Goal: Transaction & Acquisition: Purchase product/service

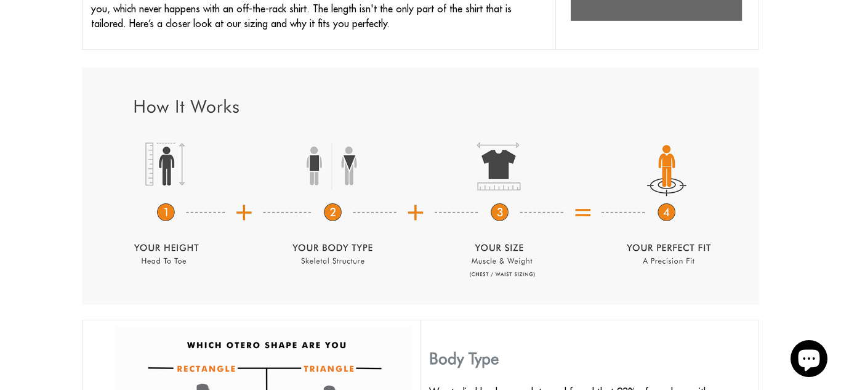
scroll to position [517, 0]
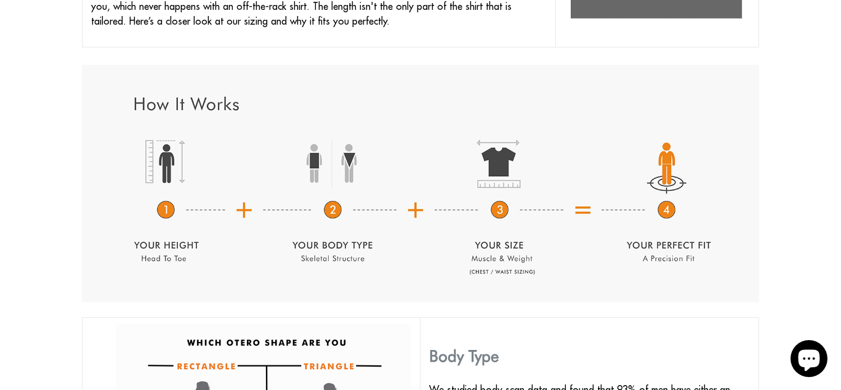
click at [167, 187] on img at bounding box center [420, 184] width 677 height 238
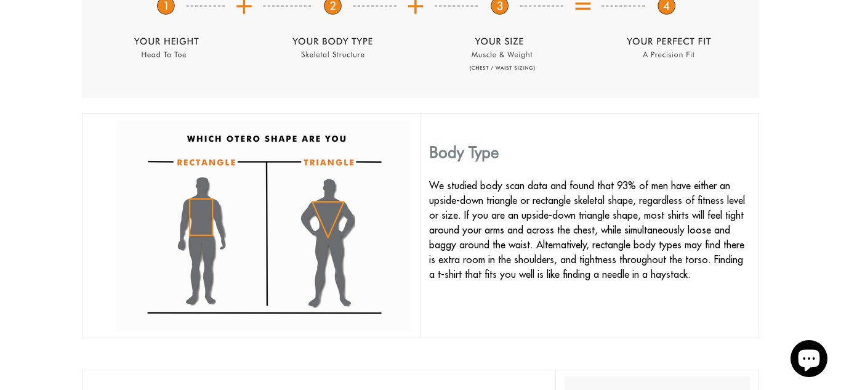
scroll to position [739, 0]
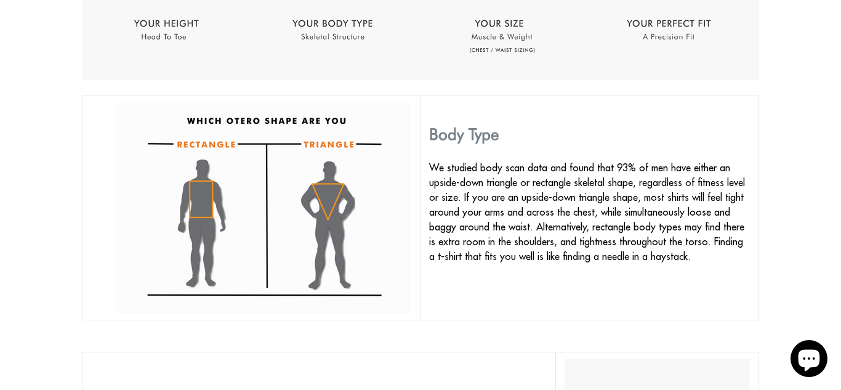
click at [197, 192] on img at bounding box center [263, 207] width 295 height 211
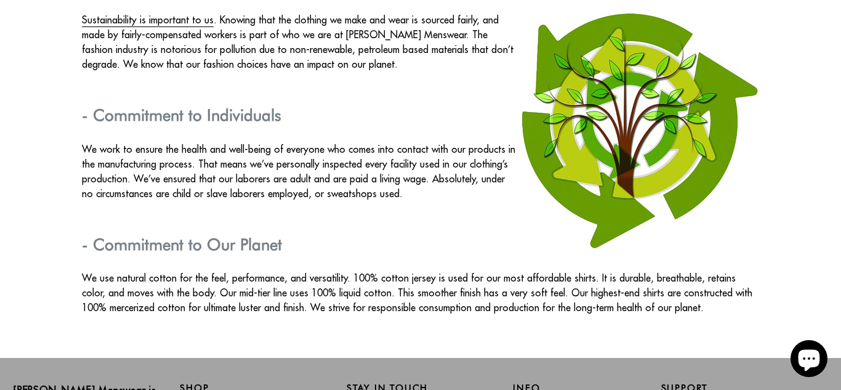
scroll to position [2085, 0]
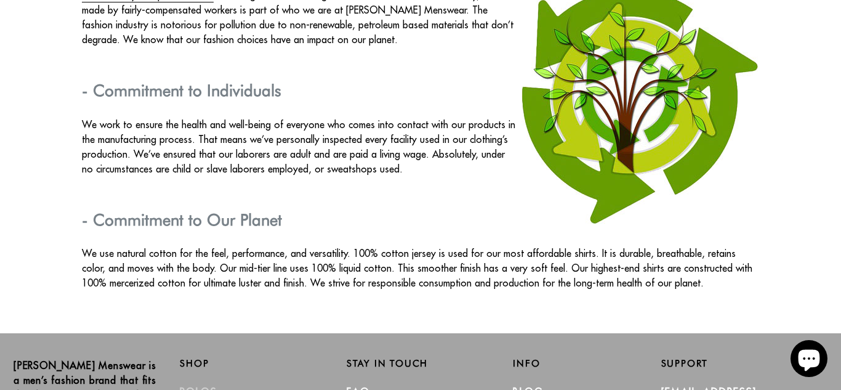
click at [199, 385] on link "Polos" at bounding box center [199, 391] width 38 height 12
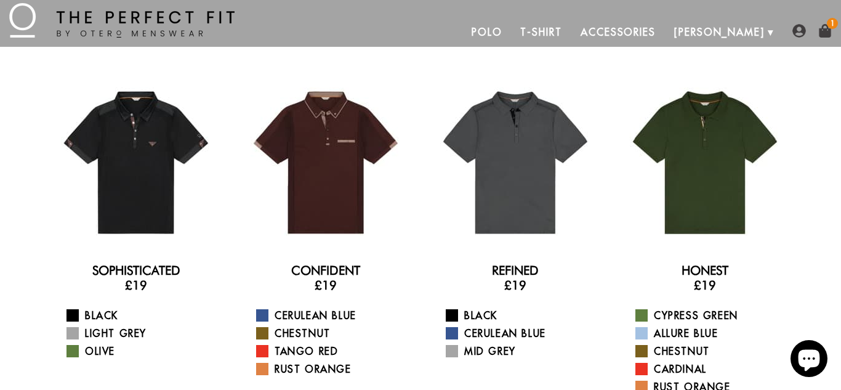
scroll to position [25, 0]
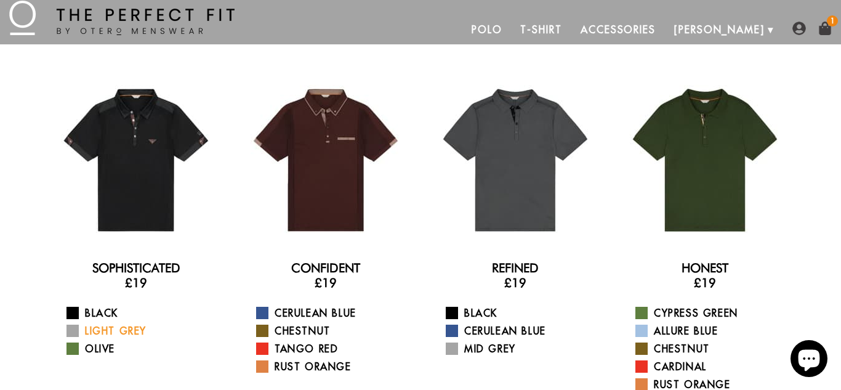
click at [98, 329] on link "Light Grey" at bounding box center [143, 330] width 155 height 15
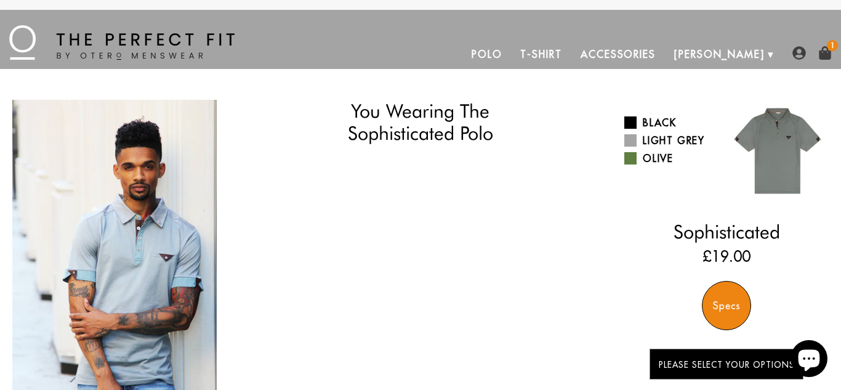
select select "56-57"
select select "XL"
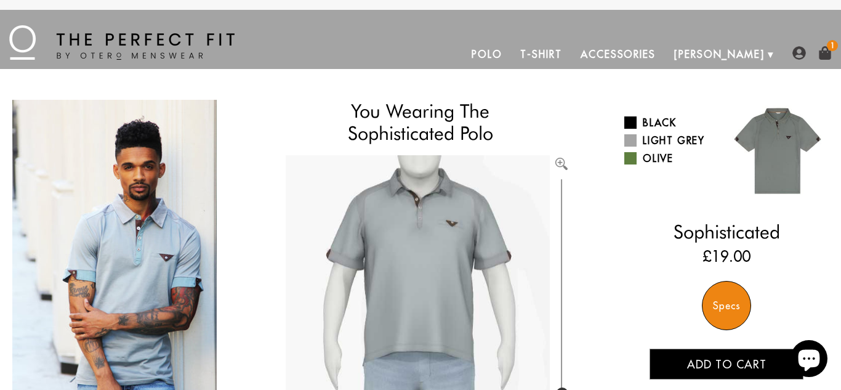
click at [824, 54] on img at bounding box center [825, 53] width 14 height 14
click at [826, 54] on img at bounding box center [825, 53] width 14 height 14
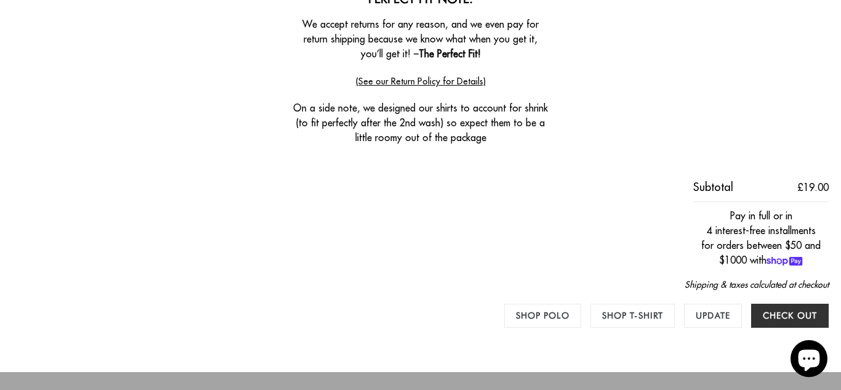
scroll to position [394, 0]
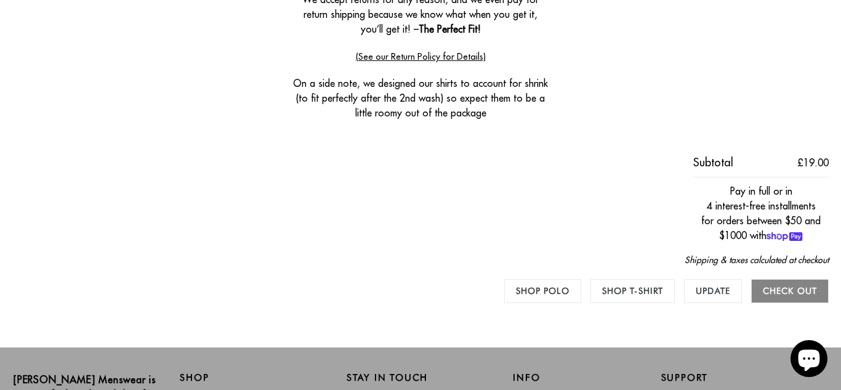
click at [788, 287] on input "Check out" at bounding box center [790, 291] width 78 height 24
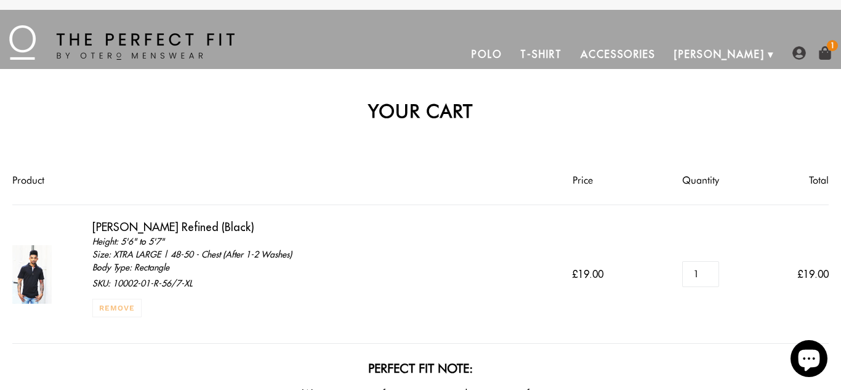
click at [129, 304] on link "Remove" at bounding box center [116, 308] width 49 height 18
